Goal: Transaction & Acquisition: Obtain resource

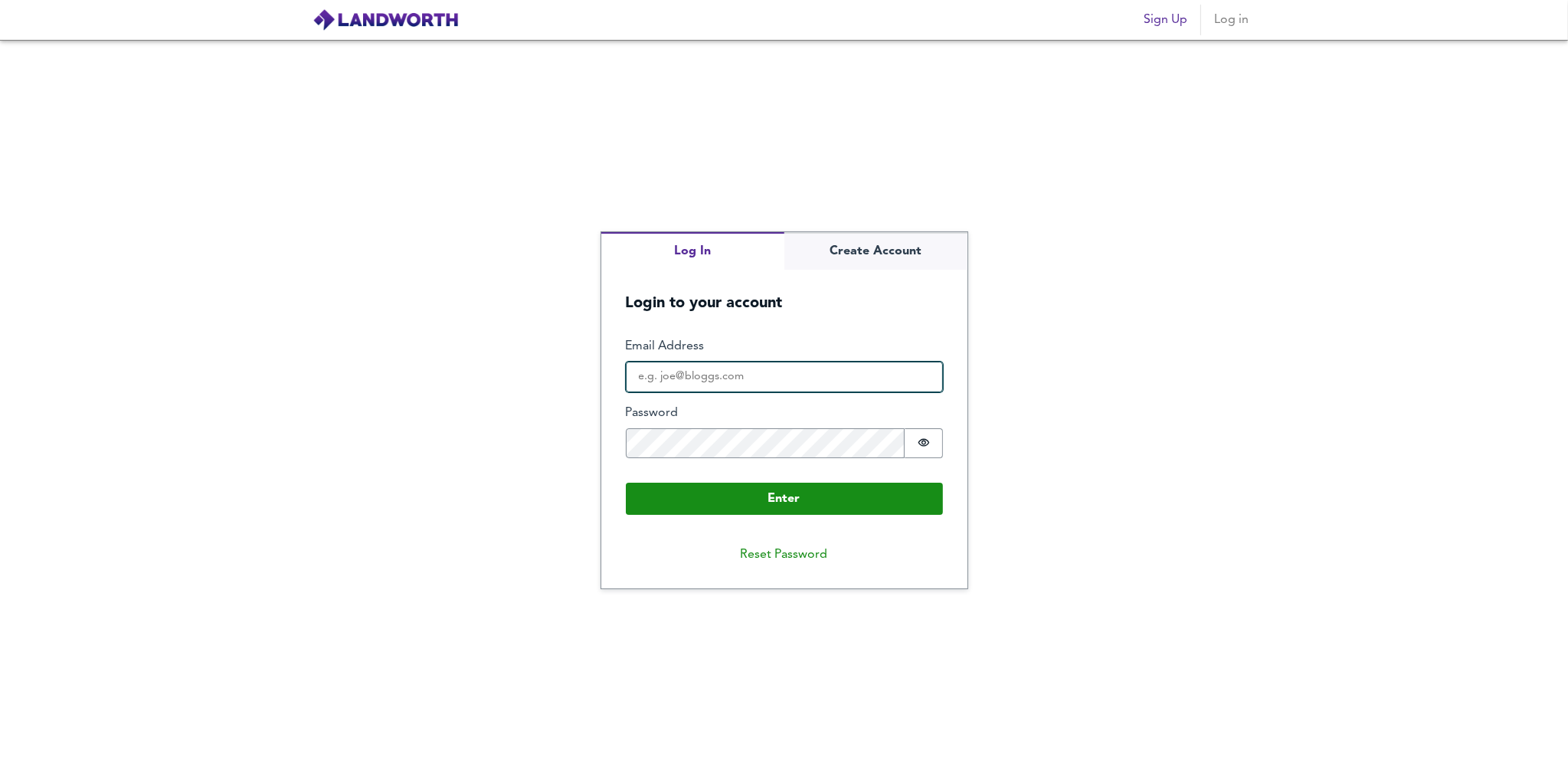
type input "[EMAIL_ADDRESS][DOMAIN_NAME]"
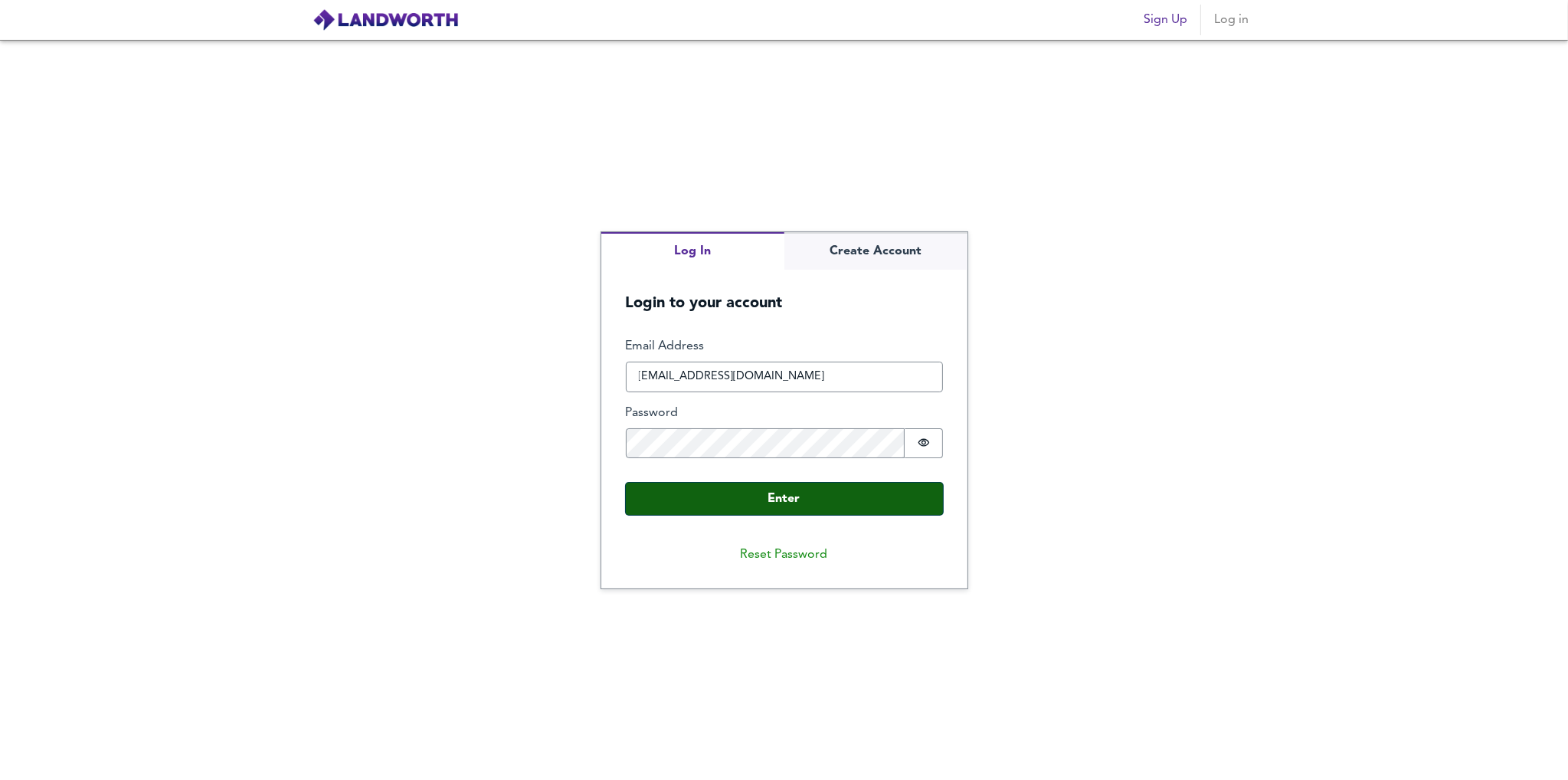
click at [765, 497] on button "Enter" at bounding box center [784, 498] width 317 height 32
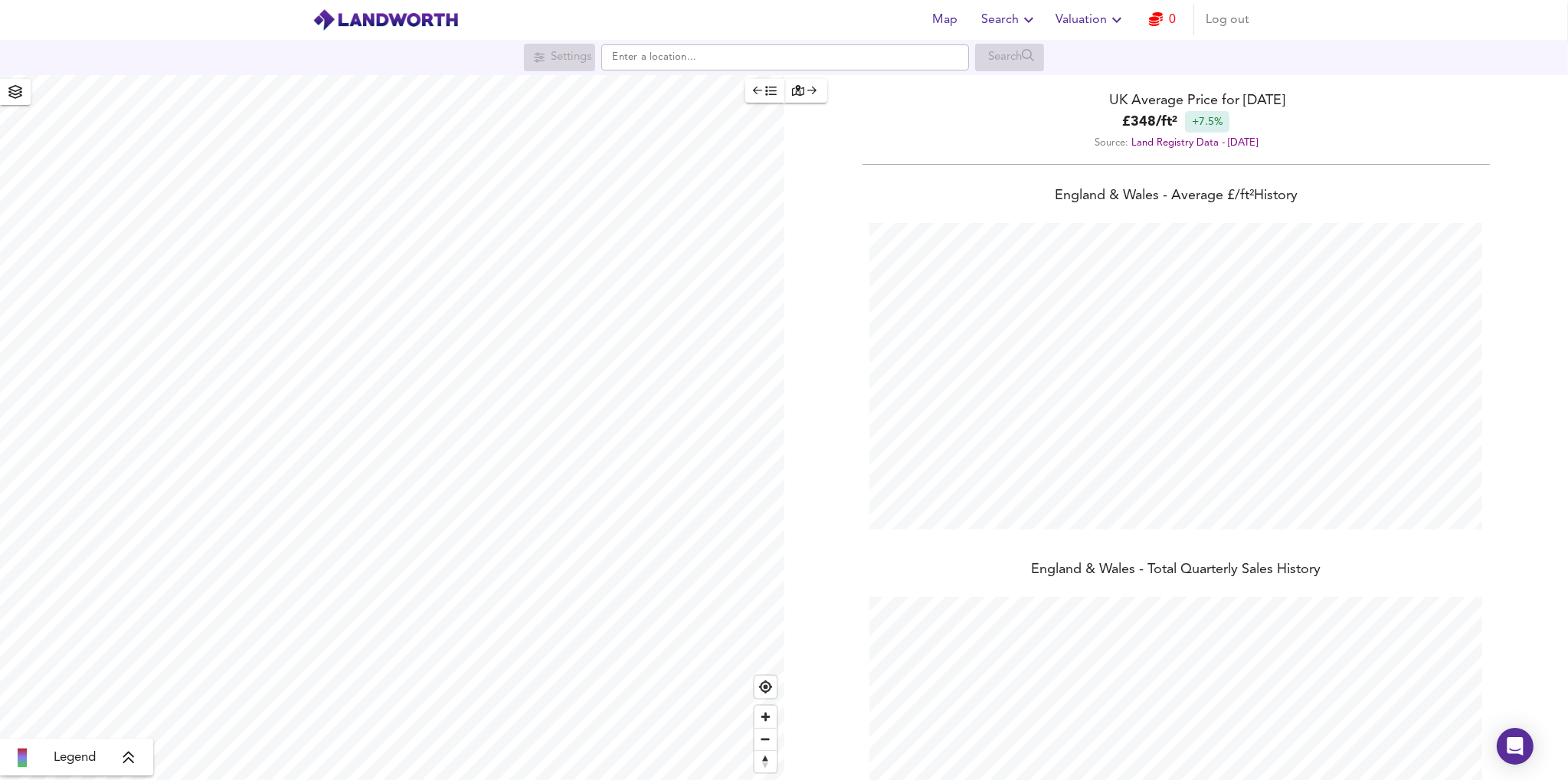
scroll to position [780, 1568]
click at [770, 718] on span "Zoom in" at bounding box center [766, 716] width 22 height 22
click at [767, 719] on span "Zoom in" at bounding box center [766, 716] width 22 height 22
click at [769, 718] on span "Zoom in" at bounding box center [766, 716] width 22 height 22
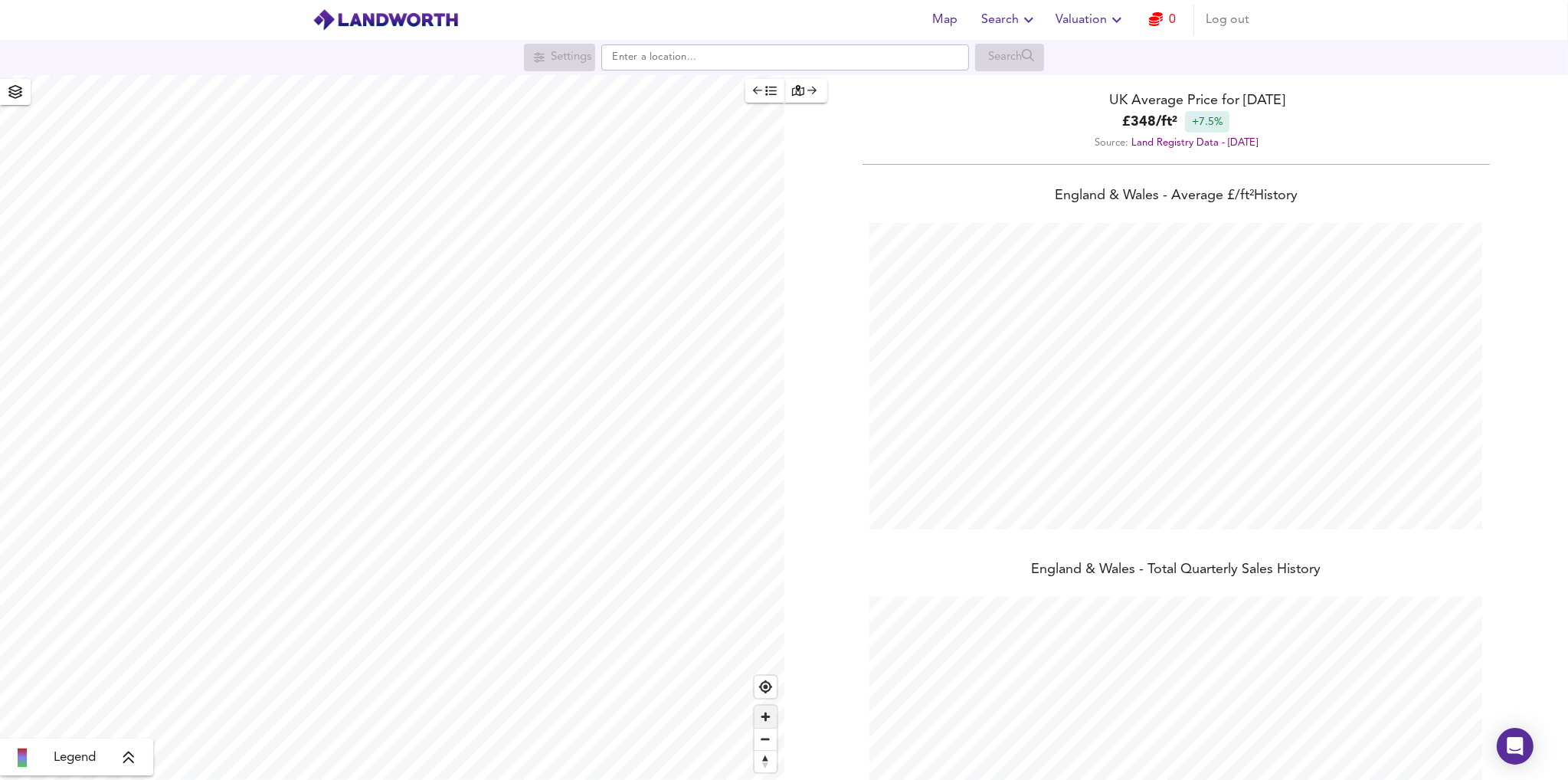
click at [769, 718] on span "Zoom in" at bounding box center [766, 716] width 22 height 22
click at [767, 717] on span "Zoom in" at bounding box center [766, 716] width 22 height 22
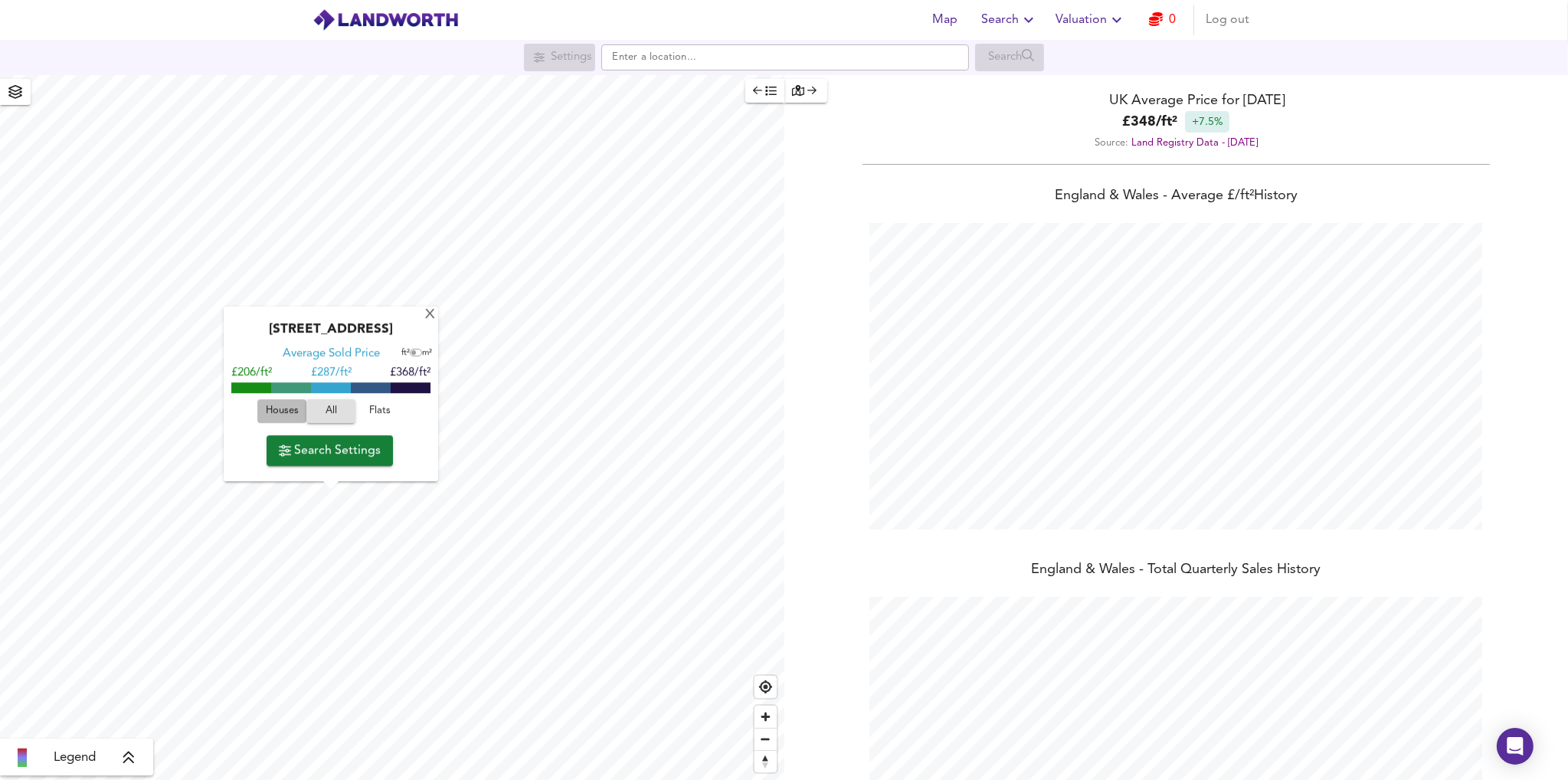
click at [282, 409] on span "Houses" at bounding box center [282, 411] width 41 height 17
click at [340, 461] on span "Search Settings" at bounding box center [329, 450] width 101 height 21
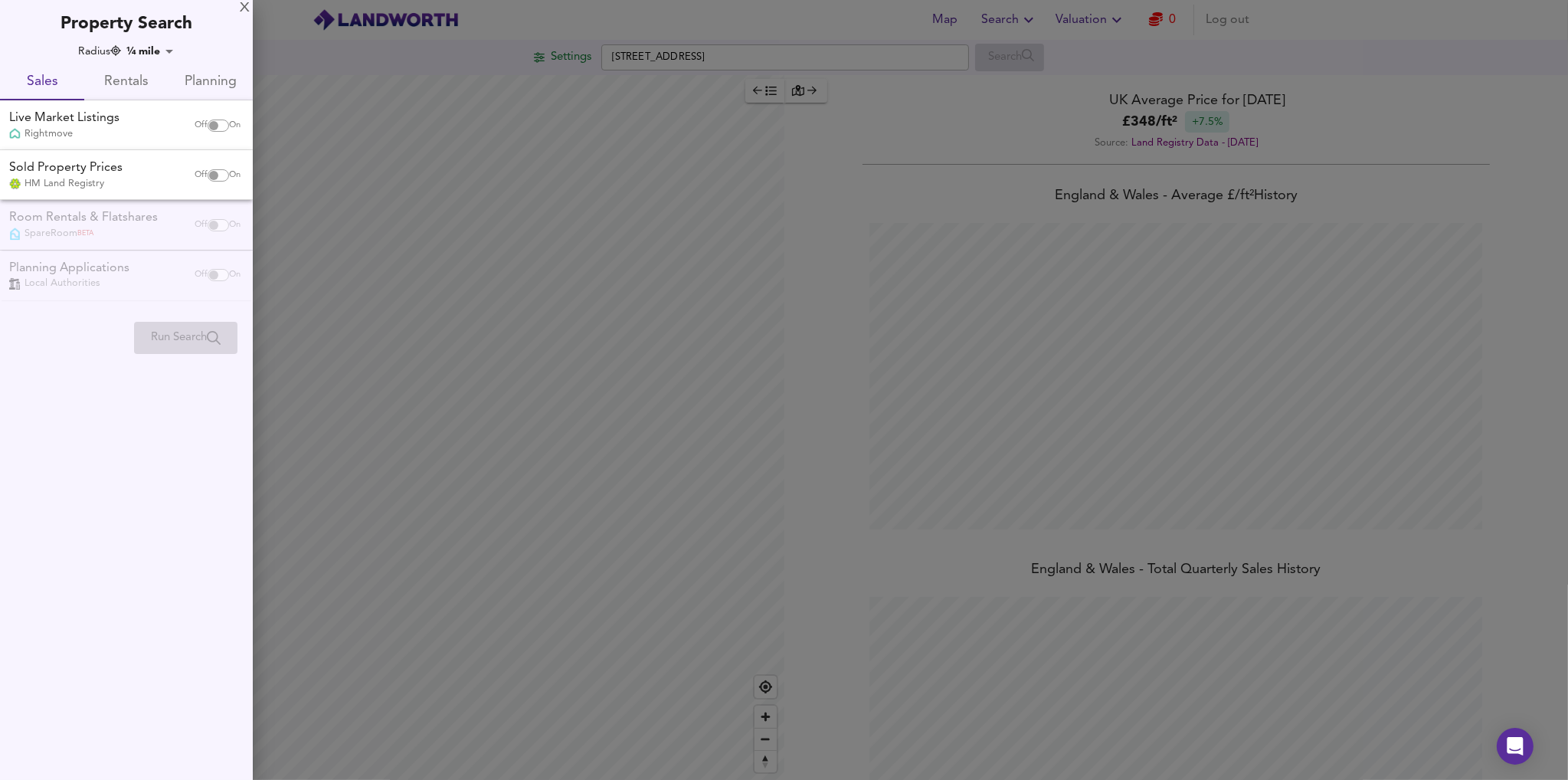
checkbox input "false"
checkbox input "true"
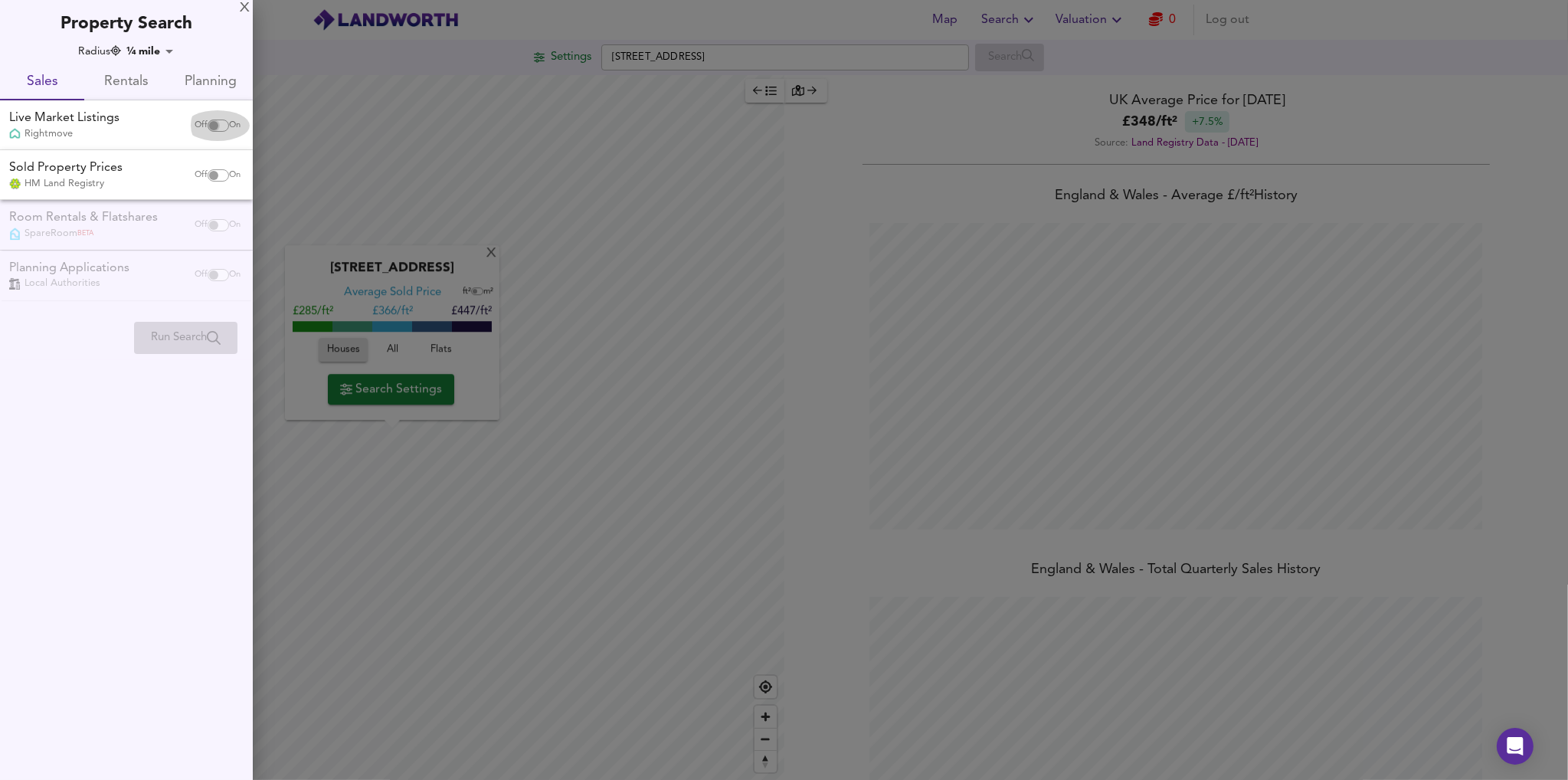
click at [208, 122] on input "checkbox" at bounding box center [213, 126] width 37 height 12
checkbox input "true"
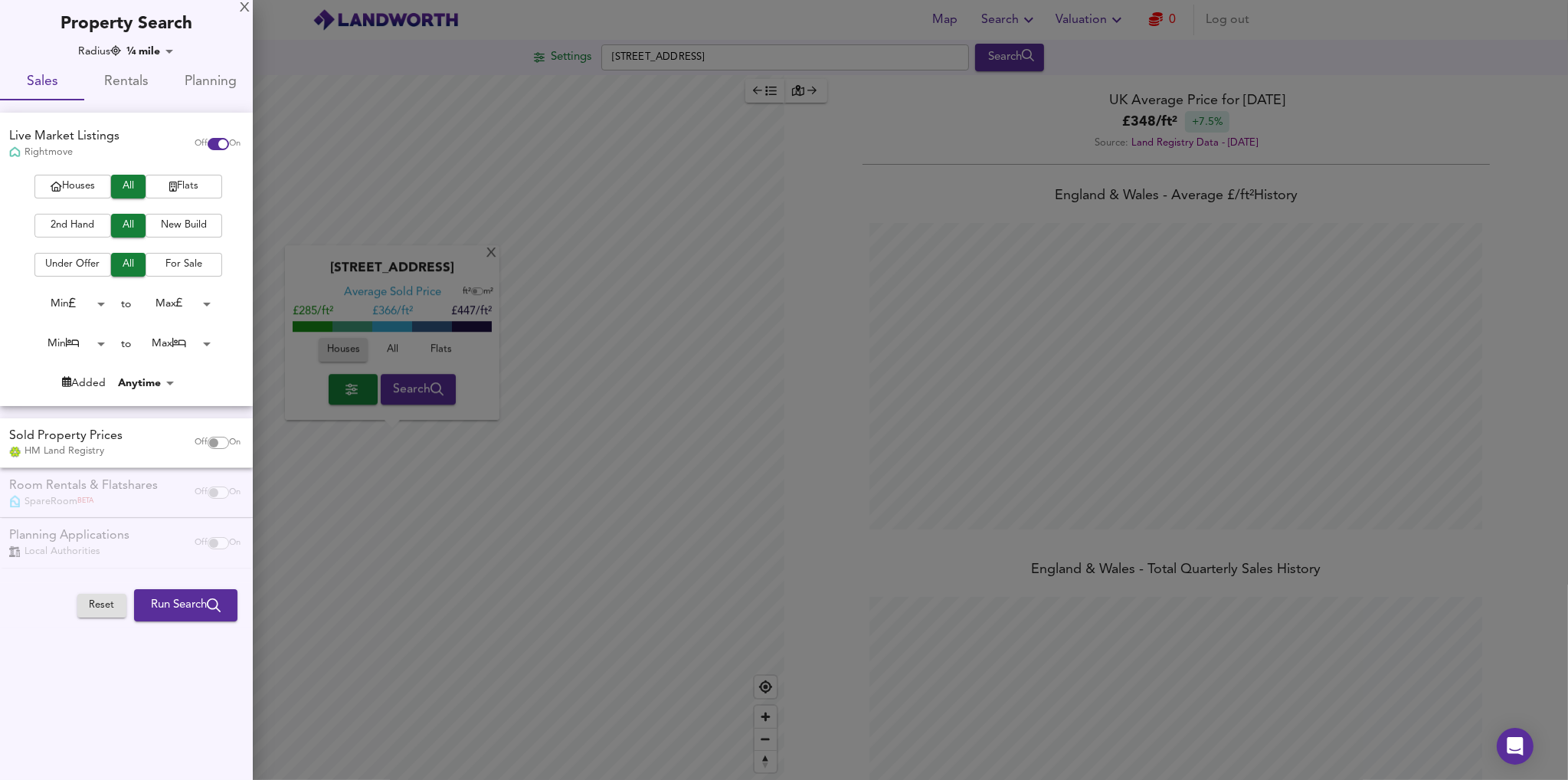
click at [87, 221] on span "2nd Hand" at bounding box center [72, 225] width 61 height 17
click at [87, 187] on span "Houses" at bounding box center [72, 187] width 61 height 17
click at [210, 442] on input "checkbox" at bounding box center [213, 443] width 37 height 12
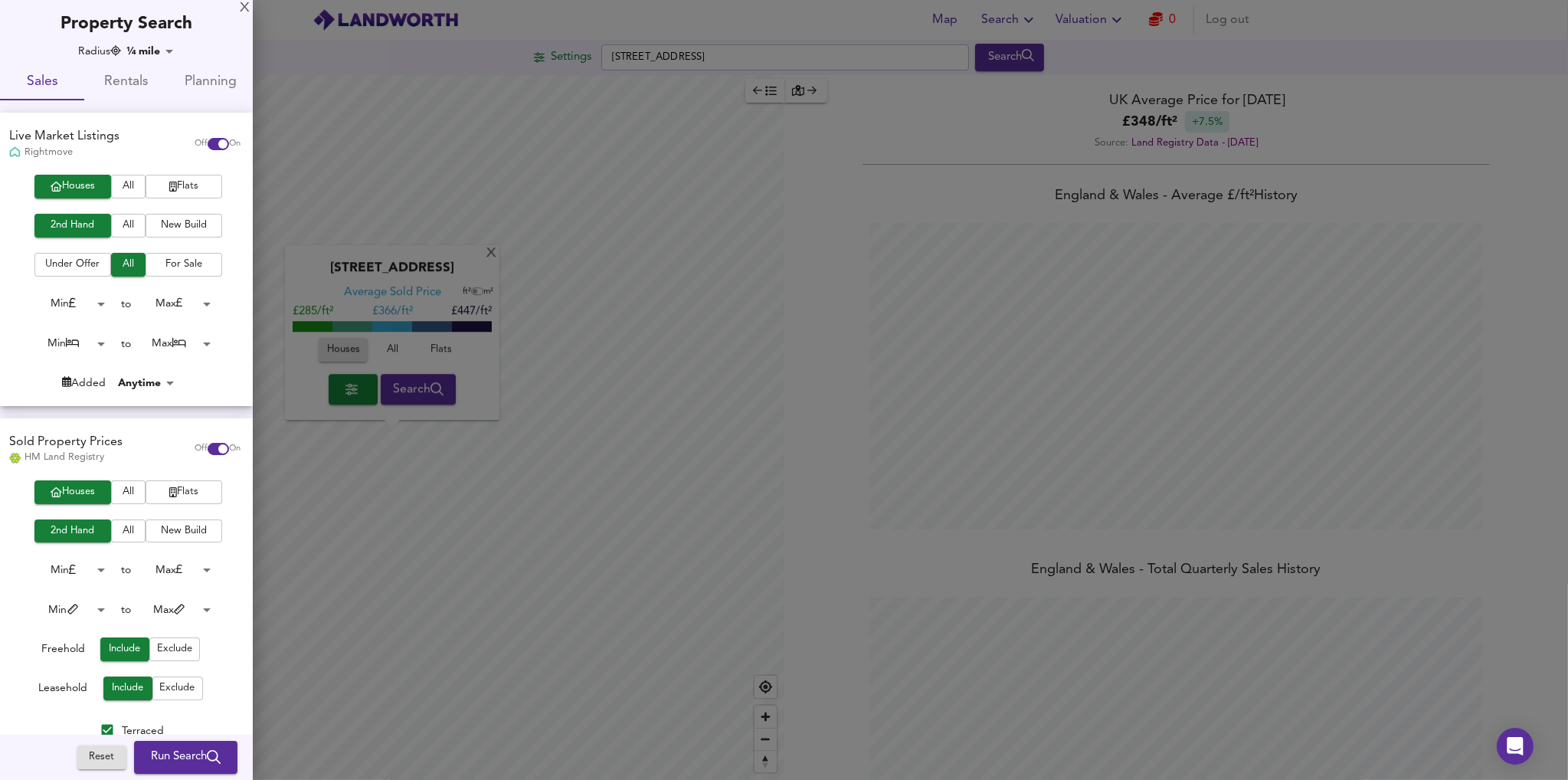
click at [210, 442] on div "Off On" at bounding box center [218, 449] width 65 height 31
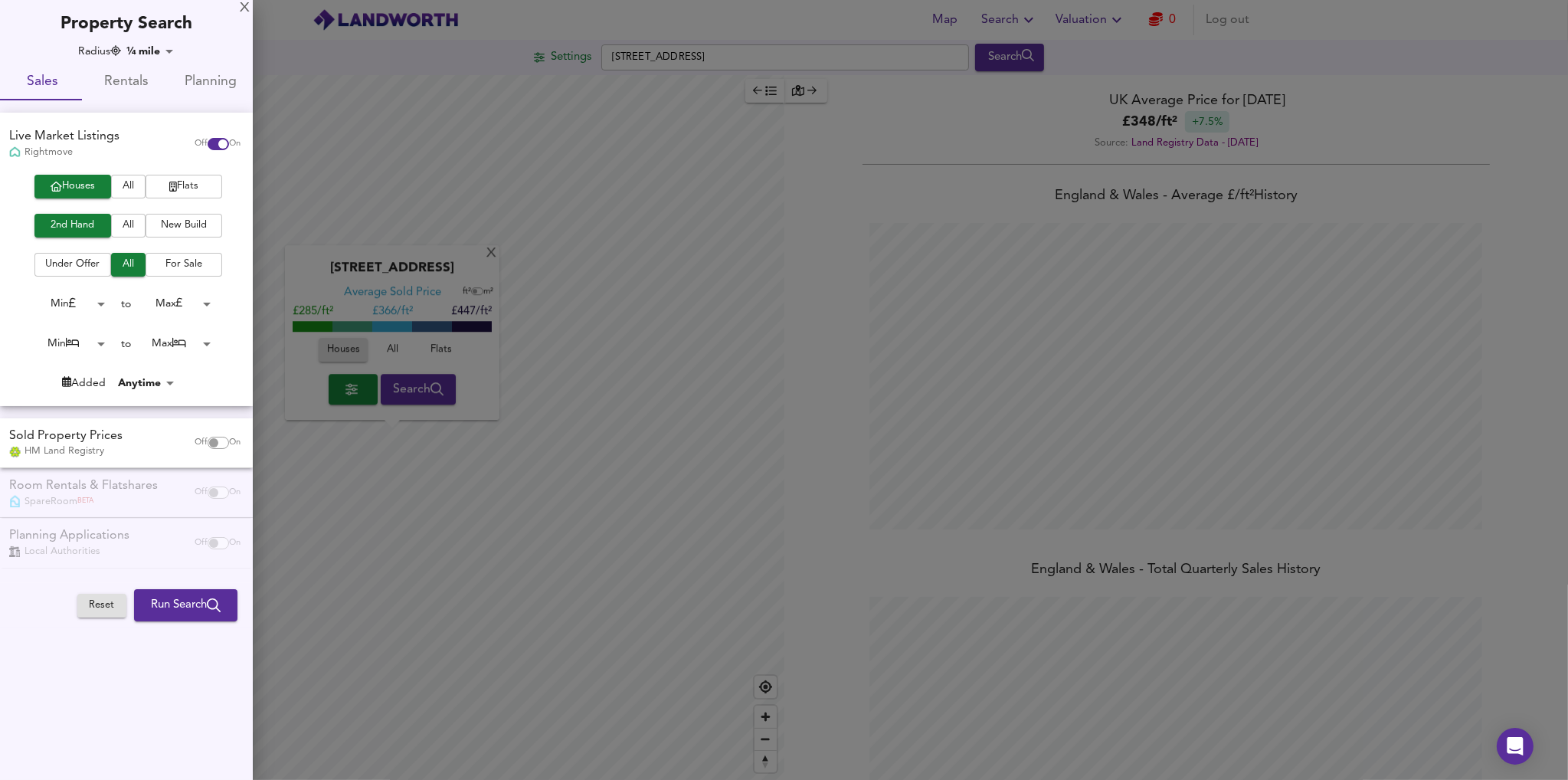
checkbox input "false"
click at [506, 425] on div at bounding box center [784, 390] width 1568 height 780
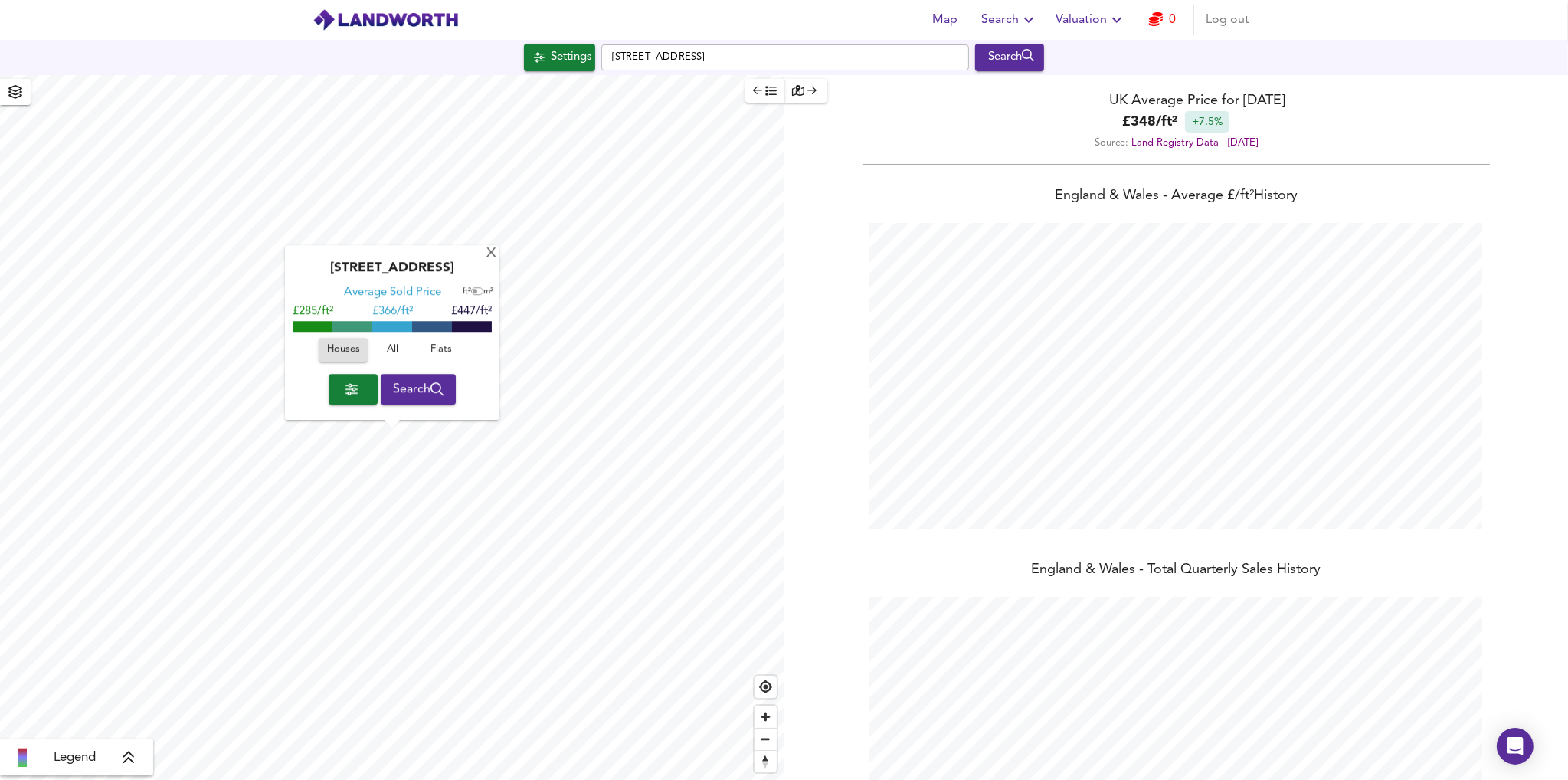
type input "927"
click at [393, 387] on span "Search" at bounding box center [419, 389] width 52 height 21
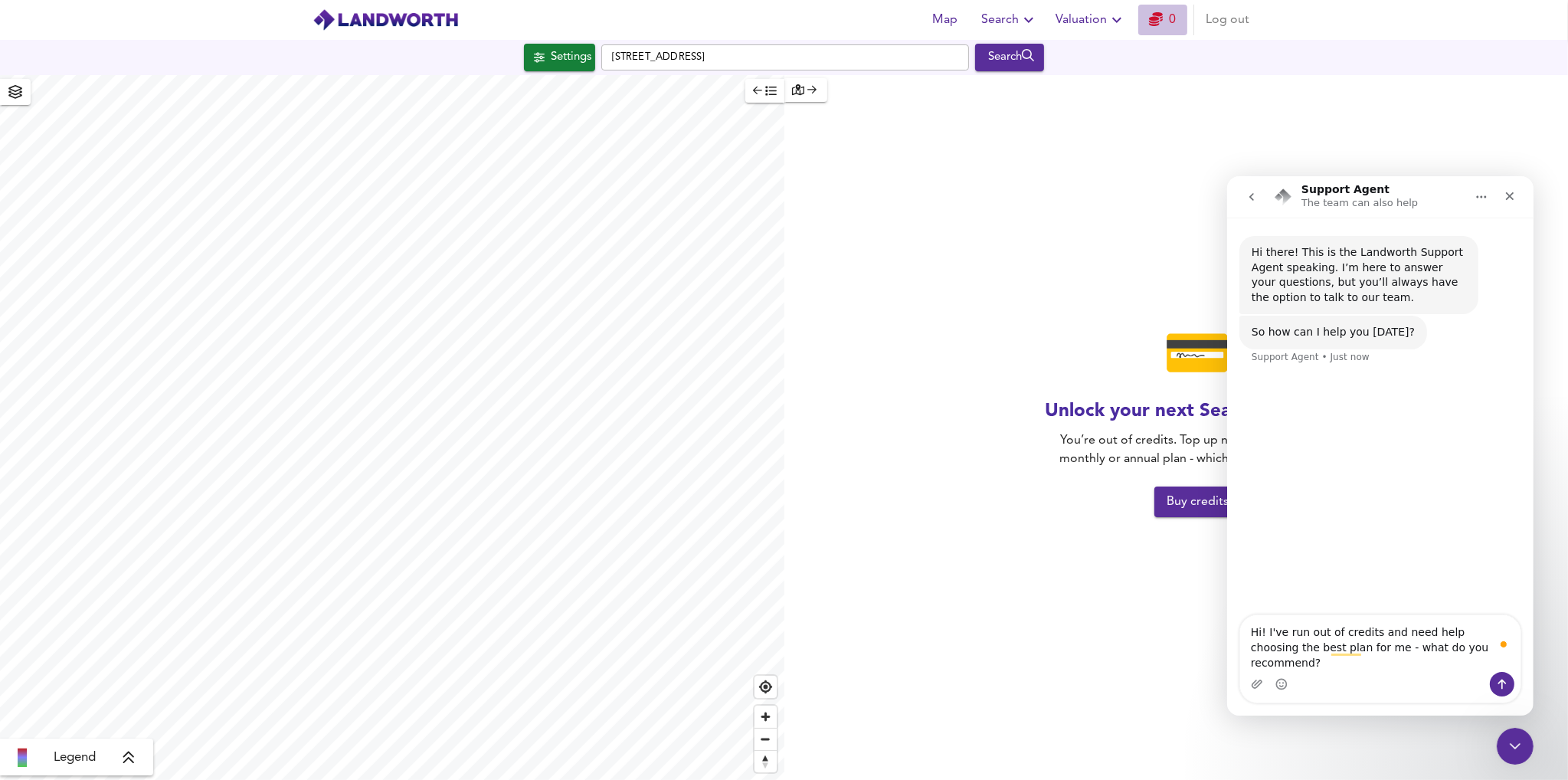
click at [1152, 23] on icon "button" at bounding box center [1156, 19] width 14 height 14
